Goal: Information Seeking & Learning: Learn about a topic

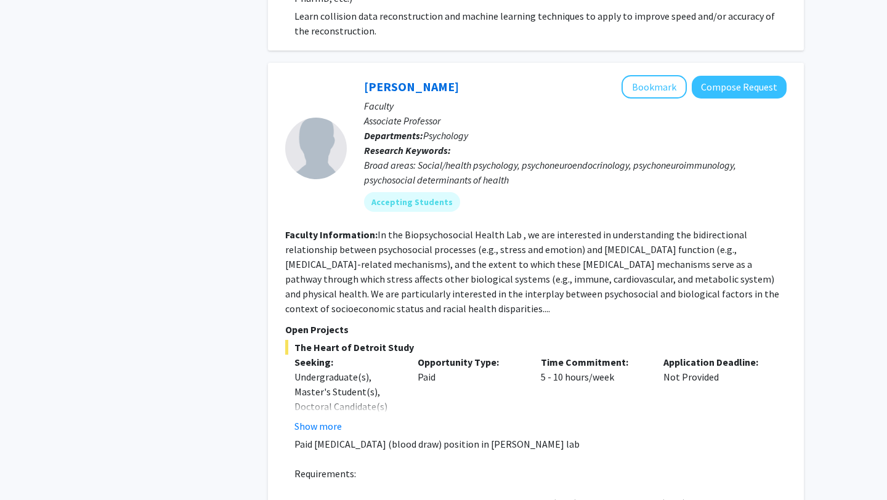
scroll to position [2878, 0]
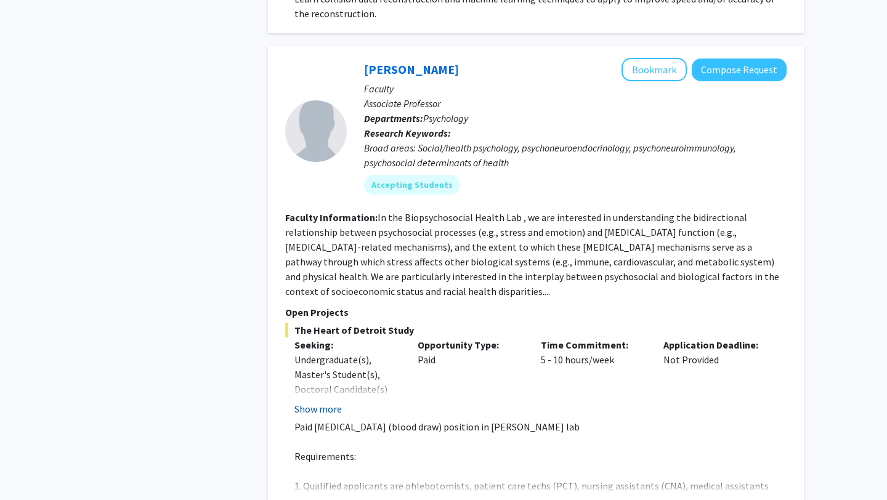
click at [316, 402] on button "Show more" at bounding box center [317, 409] width 47 height 15
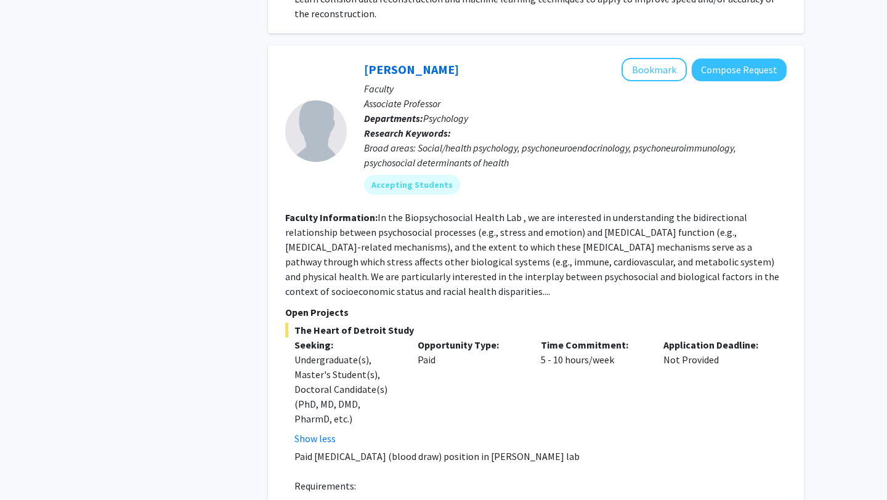
click at [440, 351] on div "Opportunity Type: Paid" at bounding box center [469, 392] width 123 height 108
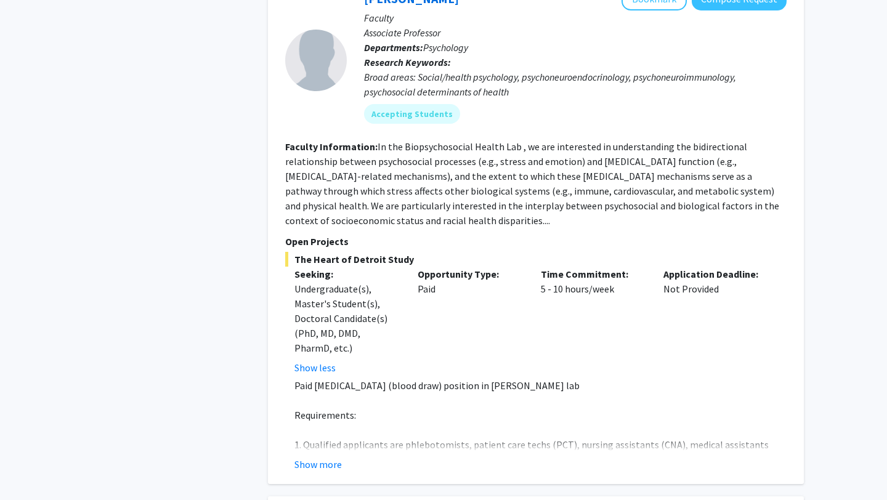
scroll to position [2952, 0]
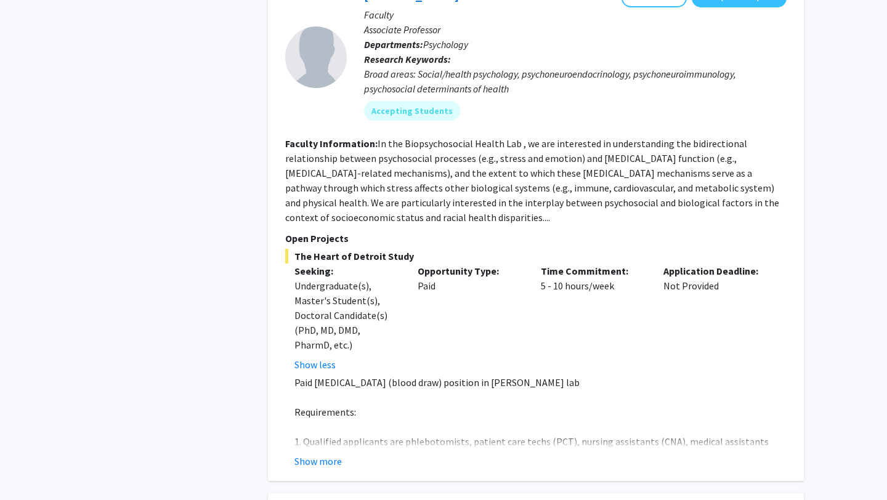
click at [336, 378] on fg-read-more "Paid [MEDICAL_DATA] (blood draw) position in [PERSON_NAME] lab Requirements: 1.…" at bounding box center [535, 422] width 501 height 94
click at [331, 454] on button "Show more" at bounding box center [317, 461] width 47 height 15
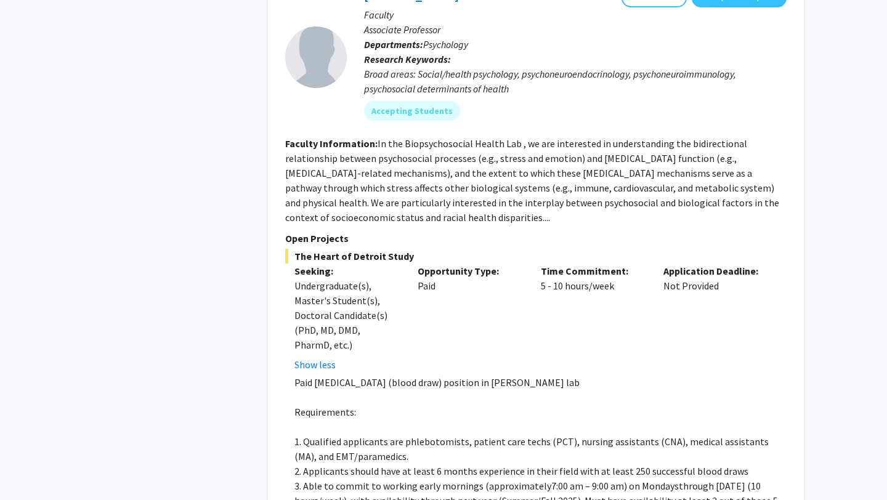
click at [408, 420] on p at bounding box center [540, 427] width 492 height 15
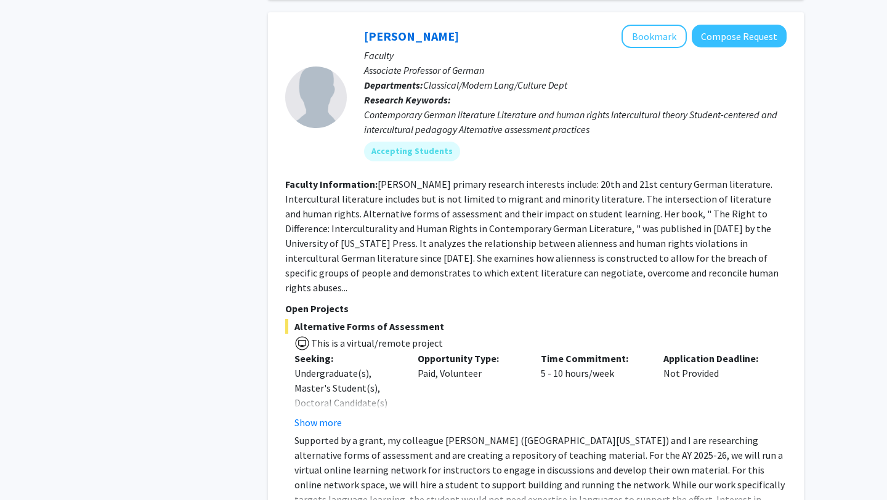
scroll to position [5367, 0]
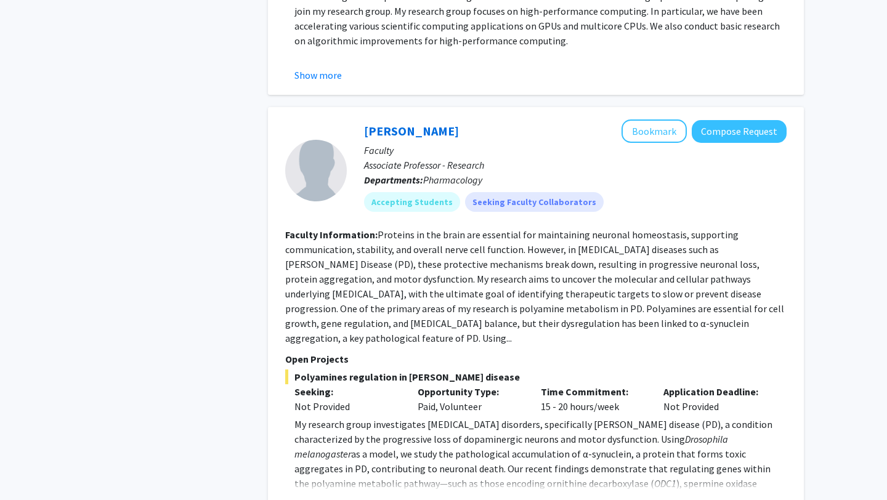
scroll to position [3943, 0]
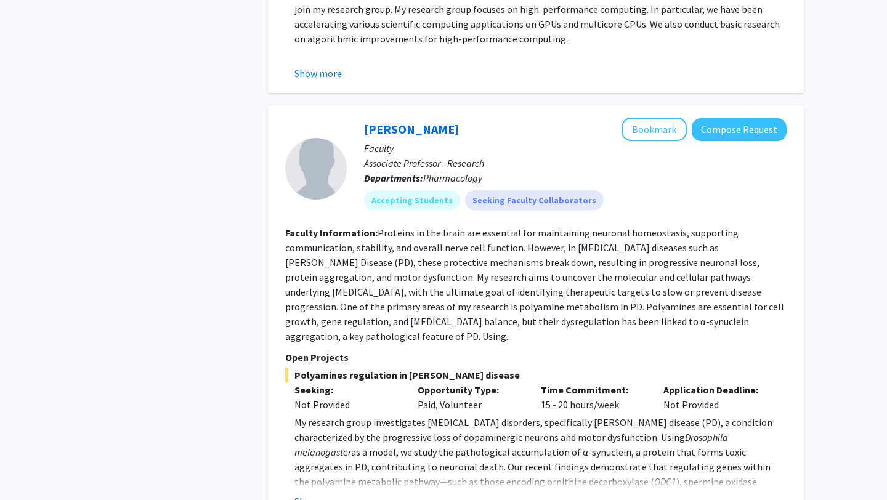
click at [322, 494] on button "Show more" at bounding box center [317, 501] width 47 height 15
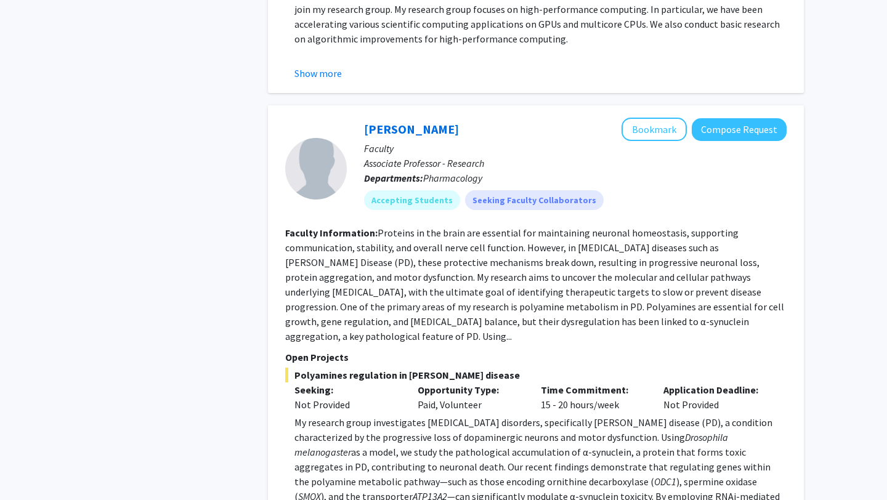
click at [368, 415] on p "My research group investigates [MEDICAL_DATA] disorders, specifically [PERSON_N…" at bounding box center [540, 489] width 492 height 148
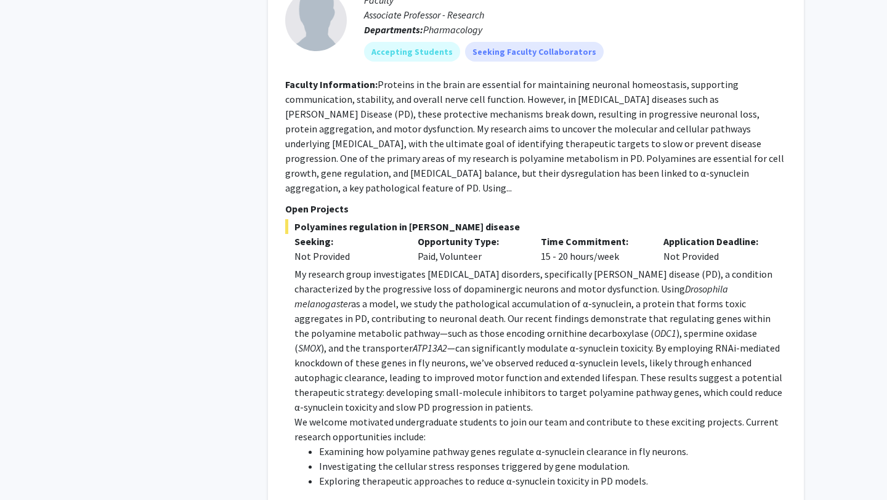
scroll to position [4115, 0]
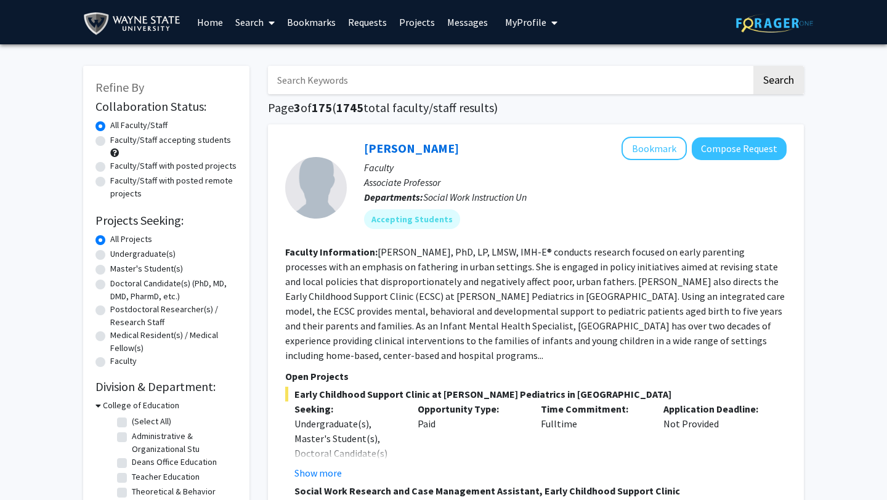
click at [537, 369] on p "Open Projects" at bounding box center [535, 376] width 501 height 15
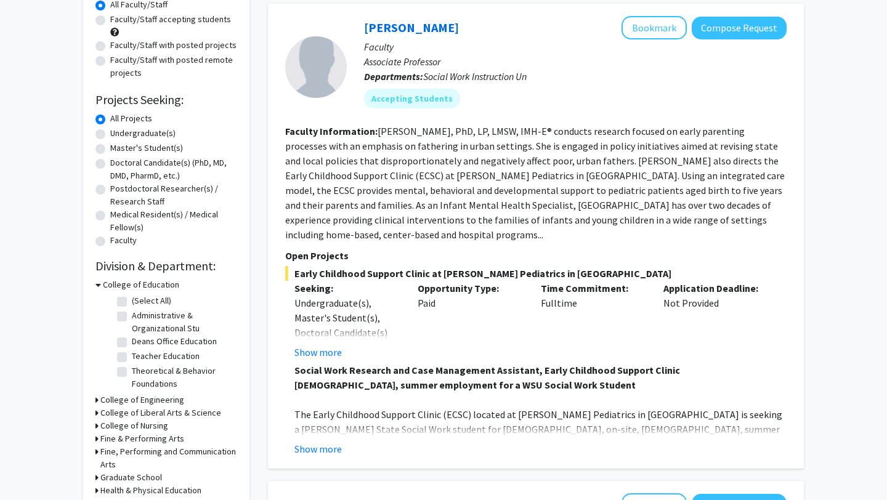
scroll to position [129, 0]
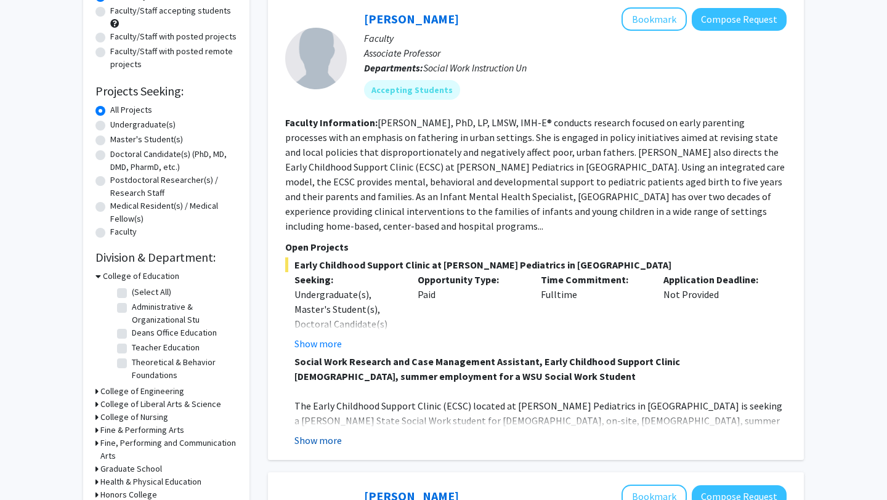
click at [333, 433] on button "Show more" at bounding box center [317, 440] width 47 height 15
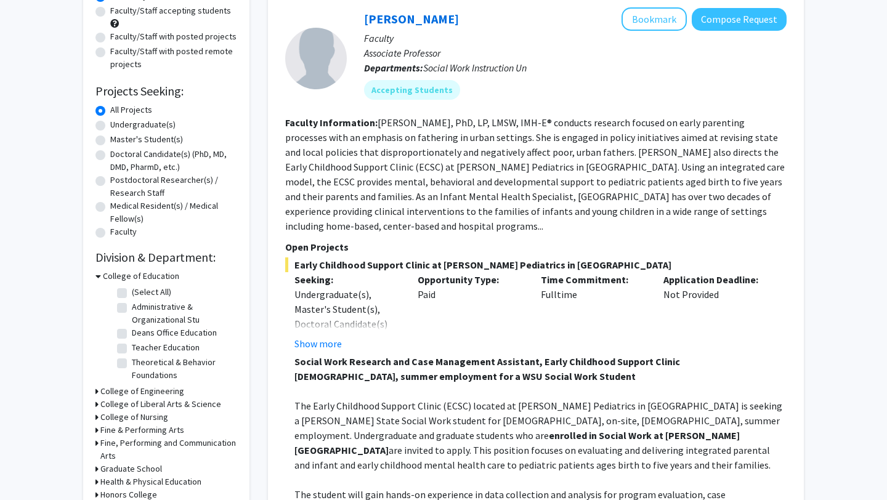
click at [378, 400] on span "The Early Childhood Support Clinic (ECSC) located at [PERSON_NAME] Pediatrics i…" at bounding box center [538, 421] width 488 height 42
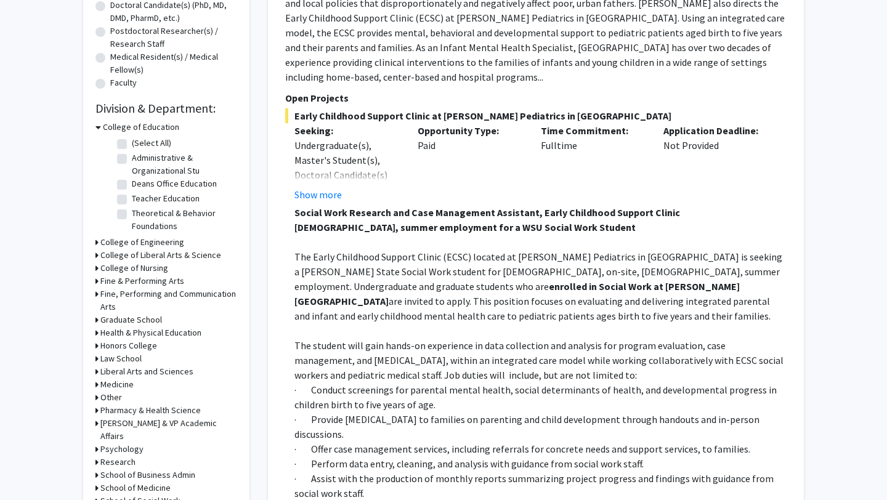
scroll to position [277, 0]
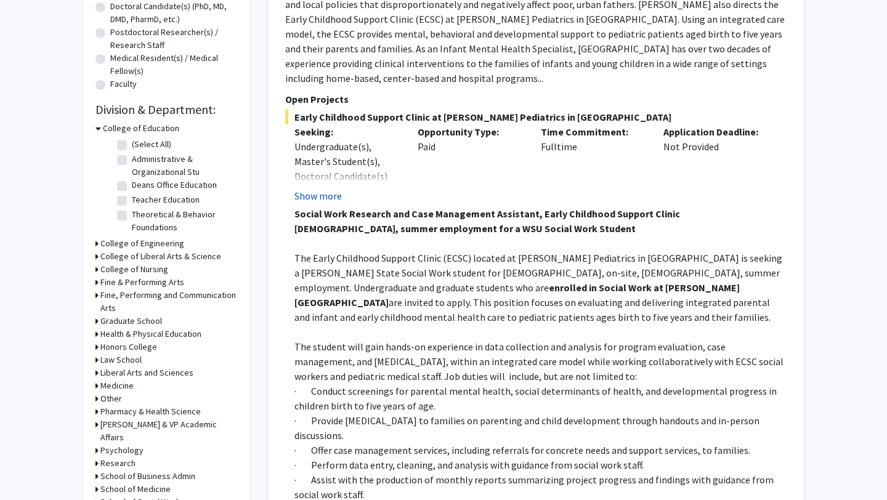
click at [336, 189] on button "Show more" at bounding box center [317, 196] width 47 height 15
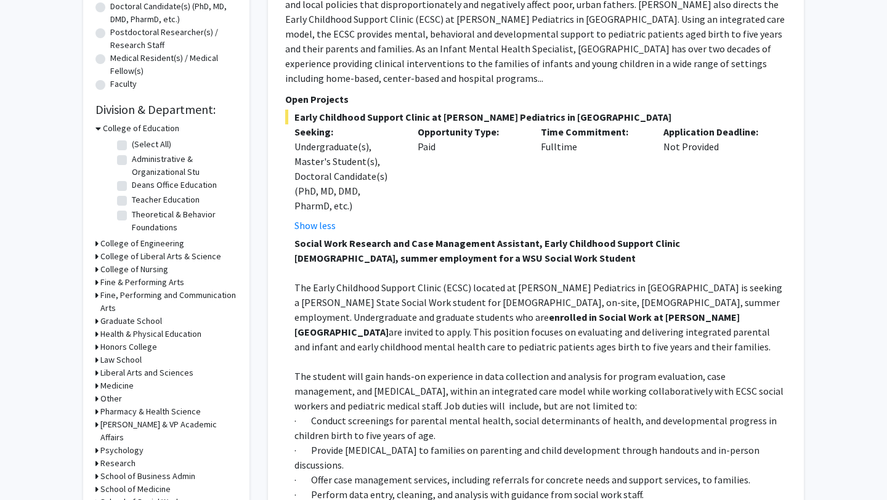
click at [446, 209] on div "Opportunity Type: Paid" at bounding box center [469, 178] width 123 height 108
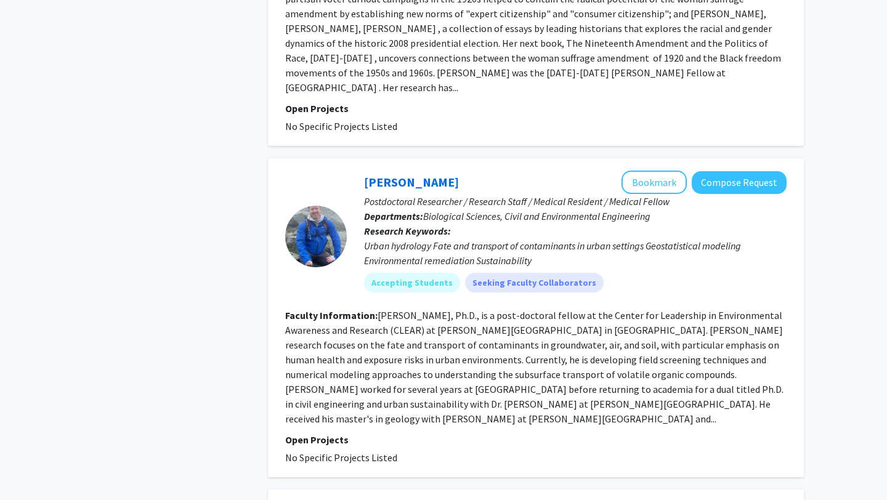
scroll to position [3231, 0]
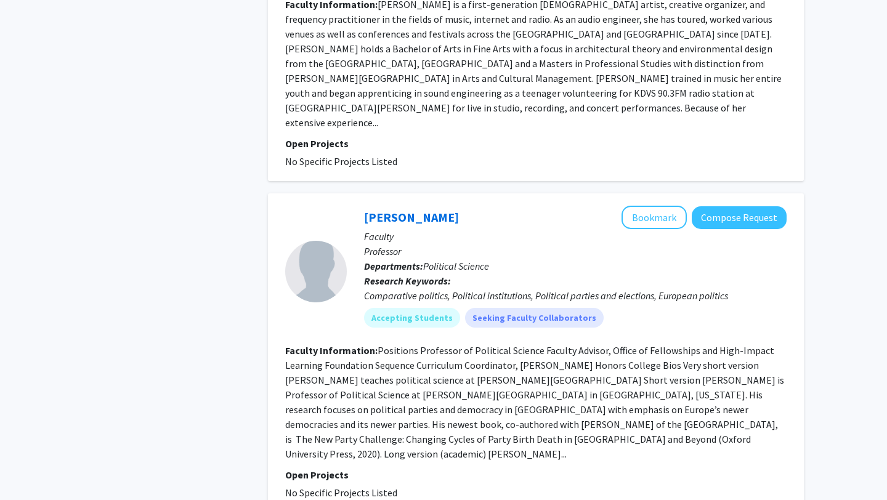
scroll to position [2464, 0]
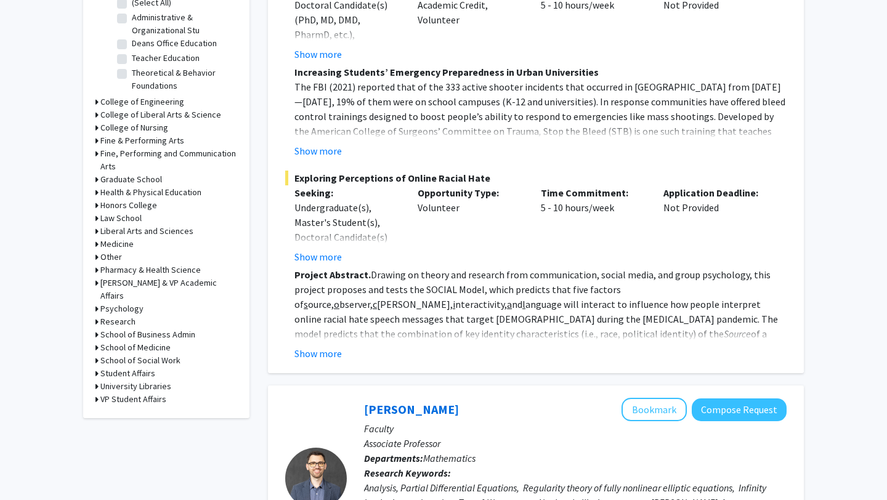
scroll to position [444, 0]
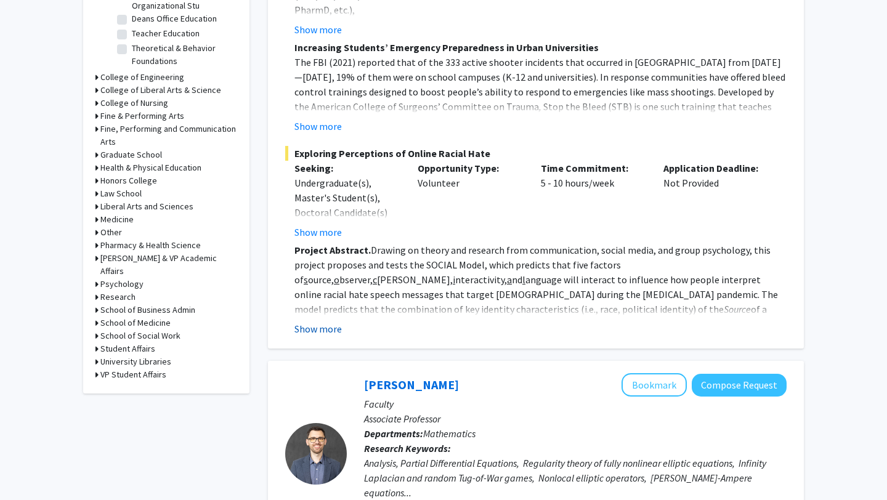
click at [336, 322] on button "Show more" at bounding box center [317, 329] width 47 height 15
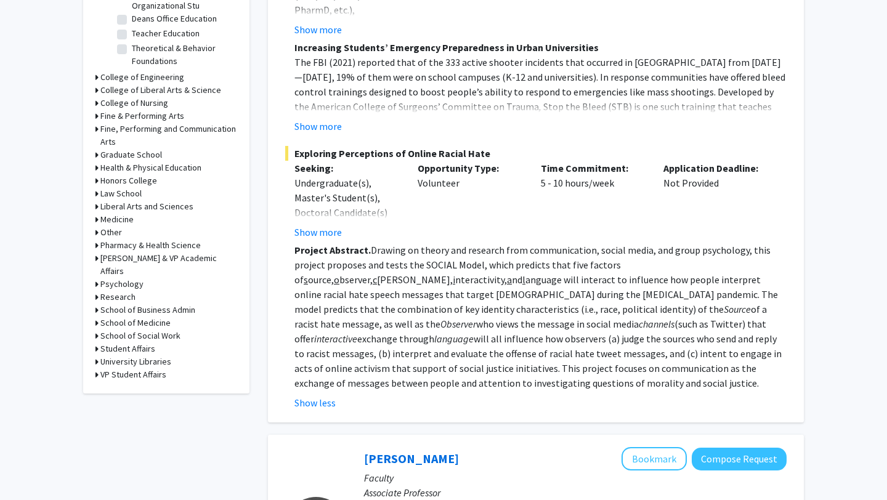
click at [415, 276] on p "Project Abstract. Drawing on theory and research from communication, social med…" at bounding box center [540, 317] width 492 height 148
click at [330, 225] on button "Show more" at bounding box center [317, 232] width 47 height 15
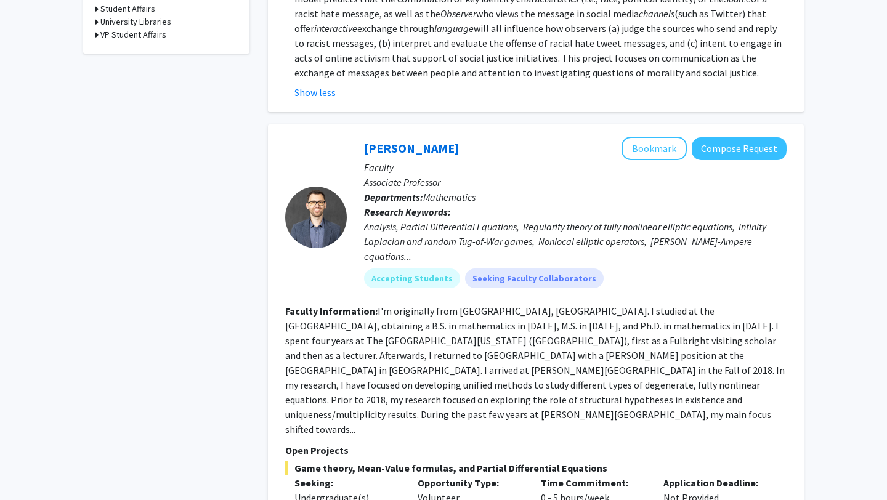
scroll to position [789, 0]
